Goal: Information Seeking & Learning: Learn about a topic

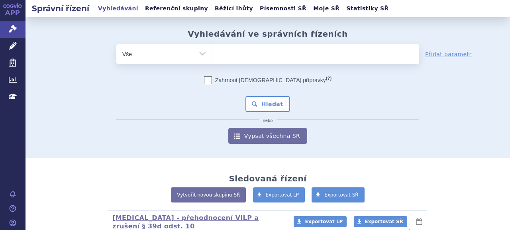
click at [243, 59] on ul at bounding box center [315, 52] width 207 height 17
click at [212, 59] on select at bounding box center [212, 54] width 0 height 20
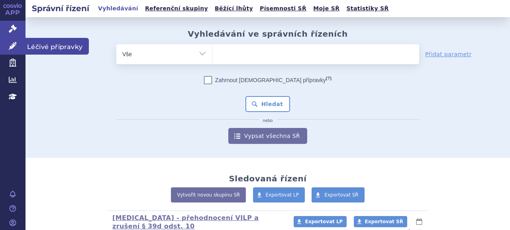
click at [18, 45] on link "Léčivé přípravky" at bounding box center [13, 46] width 26 height 17
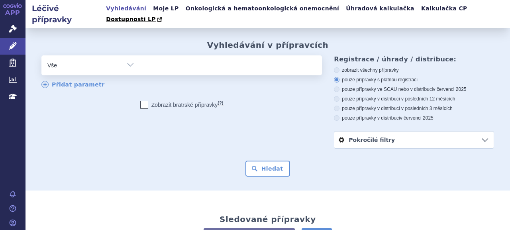
click at [242, 62] on ul at bounding box center [230, 63] width 180 height 17
click at [140, 62] on select at bounding box center [140, 65] width 0 height 20
type input "br"
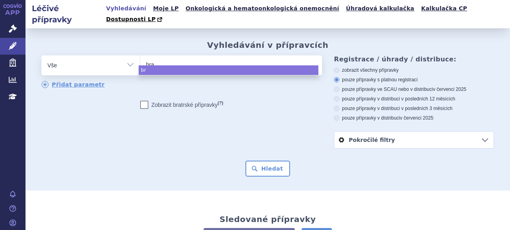
type input "braf"
type input "brafto"
type input "braftovi"
select select "braftovi"
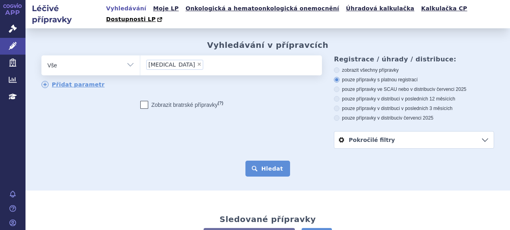
click at [271, 163] on button "Hledat" at bounding box center [268, 169] width 45 height 16
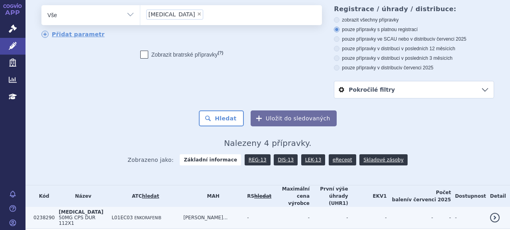
scroll to position [106, 0]
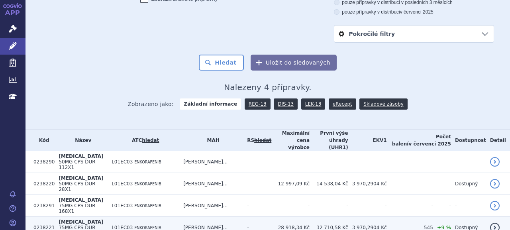
click at [78, 217] on td "[MEDICAL_DATA] 75MG CPS DUR 42X1" at bounding box center [81, 228] width 53 height 22
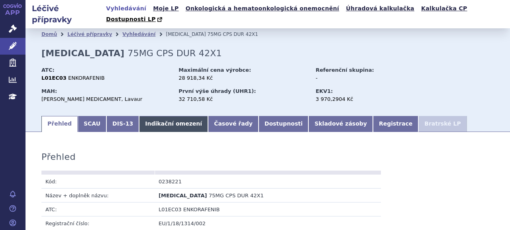
click at [173, 116] on link "Indikační omezení" at bounding box center [173, 124] width 69 height 16
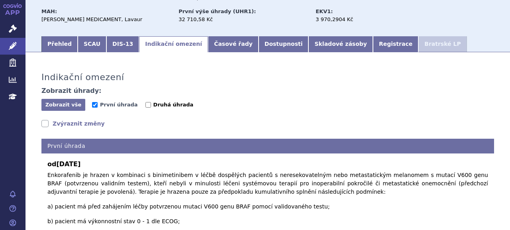
click at [145, 101] on label "Druhá úhrada" at bounding box center [169, 105] width 48 height 8
click at [145, 102] on input "Druhá úhrada" at bounding box center [148, 105] width 6 height 6
checkbox input "true"
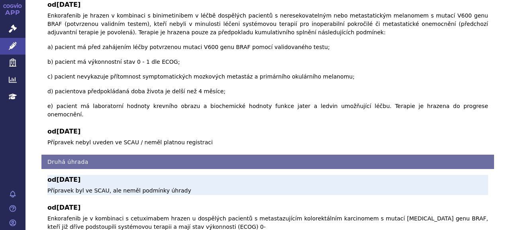
scroll to position [279, 0]
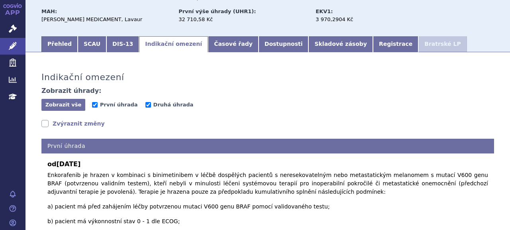
click at [92, 120] on link "Zvýraznit změny" at bounding box center [72, 124] width 63 height 8
